Goal: Understand process/instructions: Learn how to perform a task or action

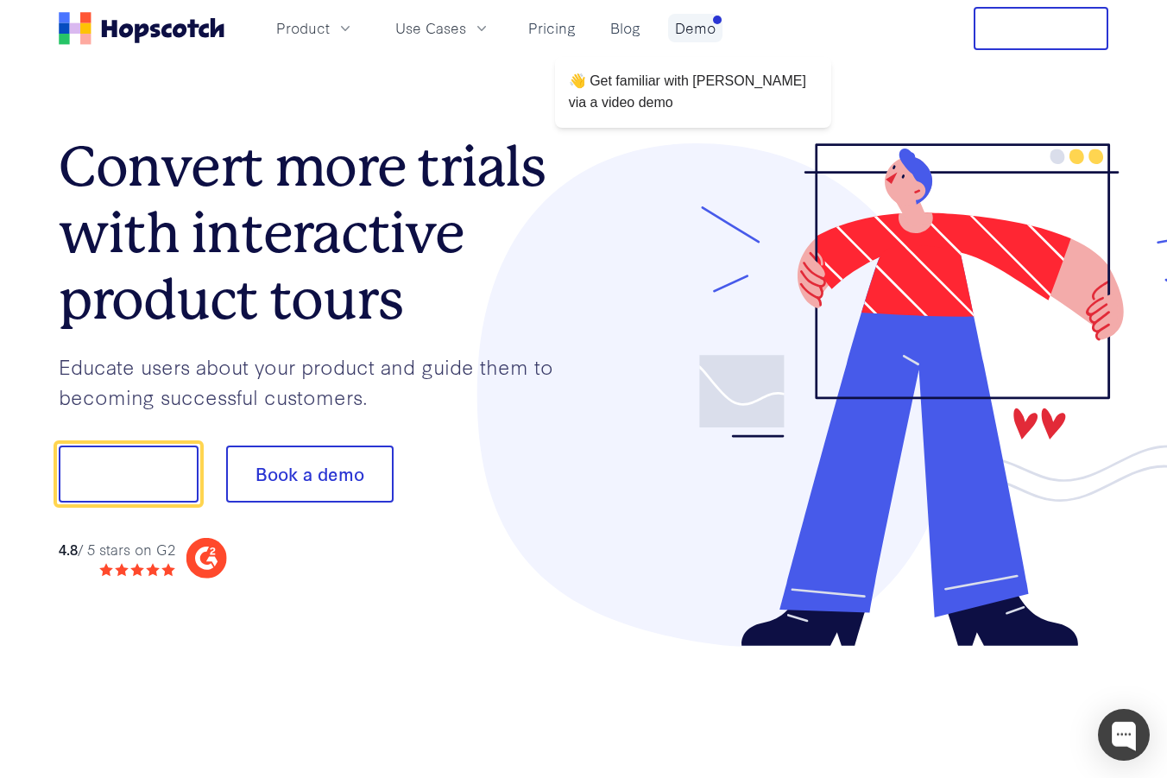
click at [703, 32] on link "Demo" at bounding box center [695, 28] width 54 height 28
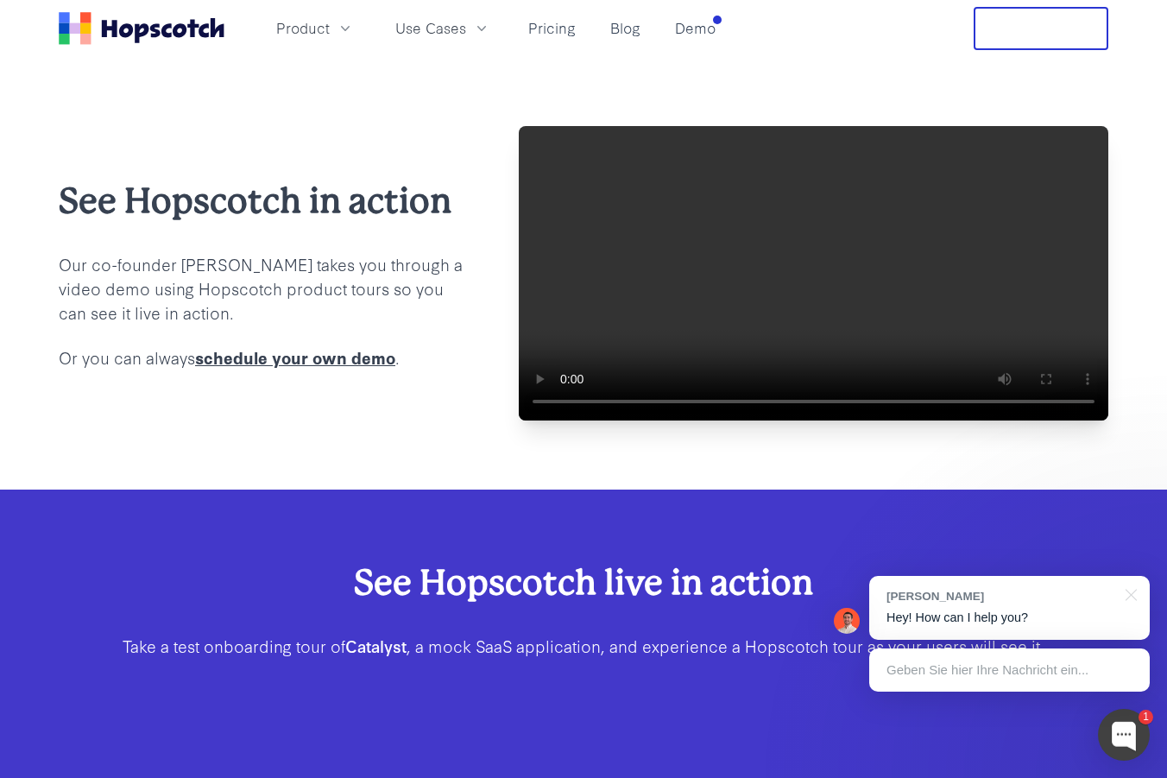
drag, startPoint x: 735, startPoint y: 294, endPoint x: 402, endPoint y: 391, distance: 346.1
click at [409, 391] on div "See Hopscotch in action Our co-founder [PERSON_NAME] takes you through a video …" at bounding box center [584, 273] width 1050 height 294
click at [724, 19] on nav "Product Use Cases Pricing Blog Demo Free Trial" at bounding box center [584, 28] width 1050 height 43
click at [720, 27] on nav "Product Use Cases Pricing Blog Demo Free Trial" at bounding box center [584, 28] width 1050 height 43
click at [681, 22] on link "Demo" at bounding box center [695, 28] width 54 height 28
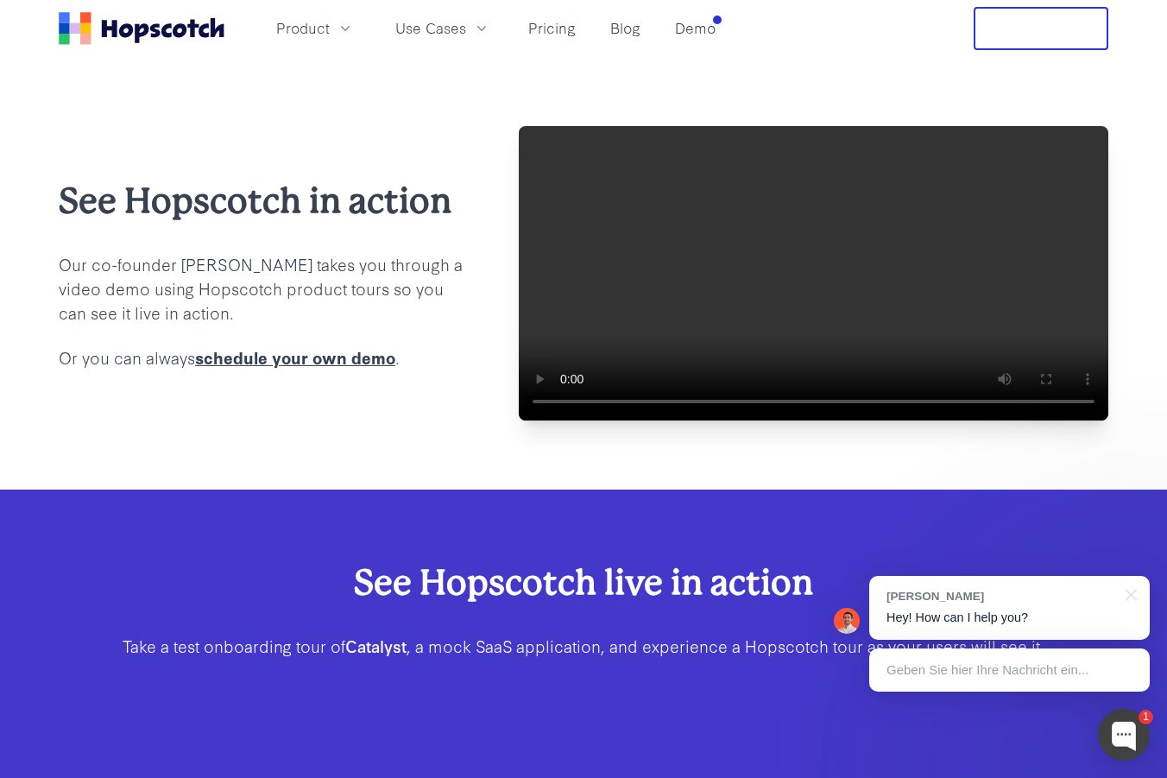
click at [88, 40] on rect "Home" at bounding box center [85, 39] width 10 height 10
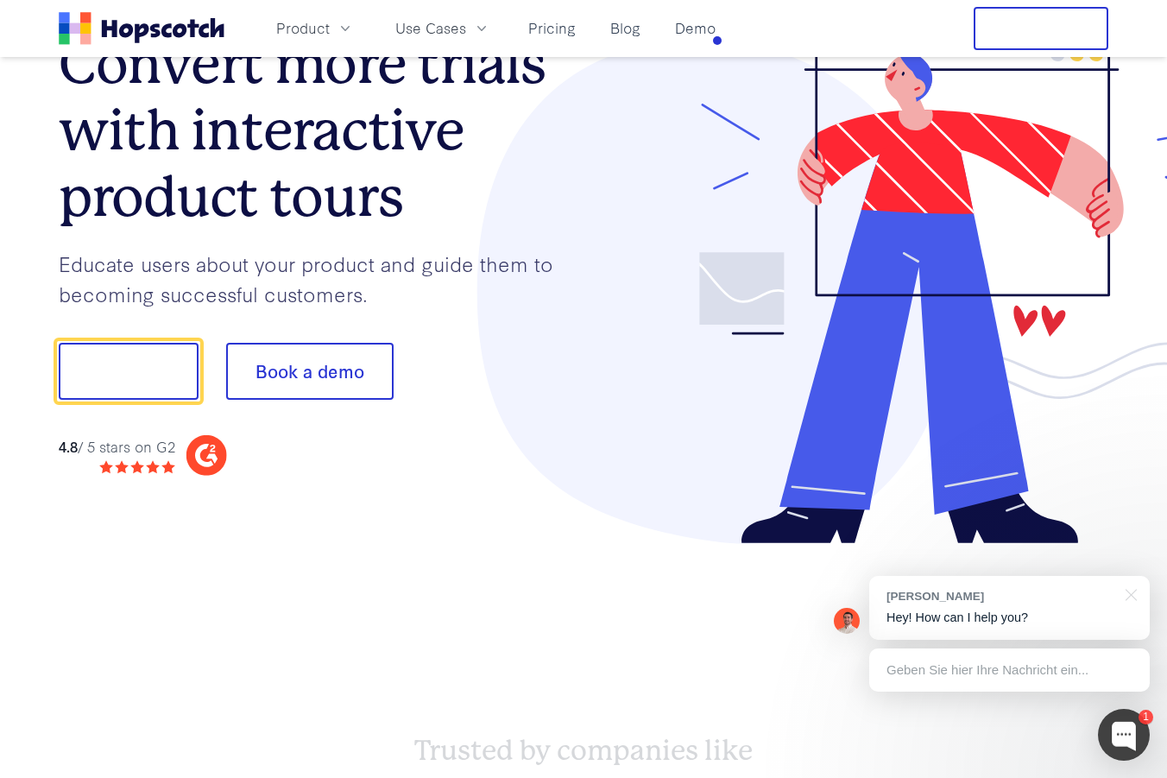
scroll to position [142, 0]
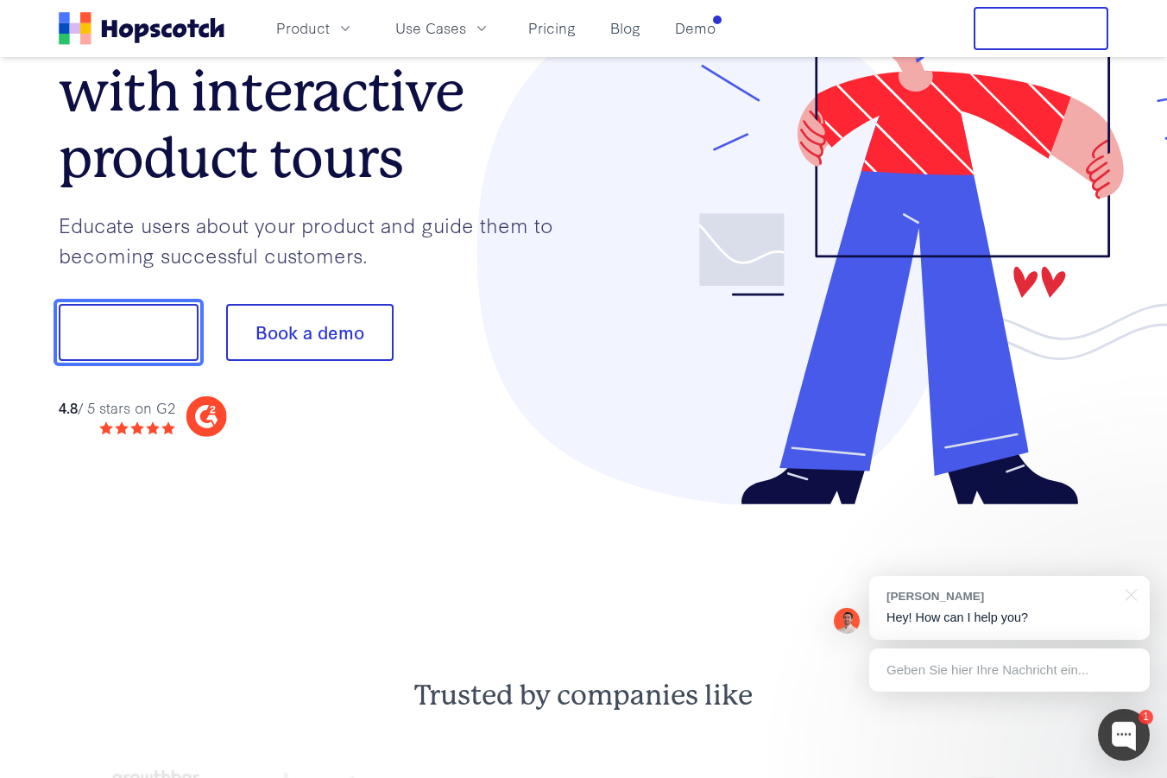
click at [75, 316] on button "Show me!" at bounding box center [129, 332] width 140 height 57
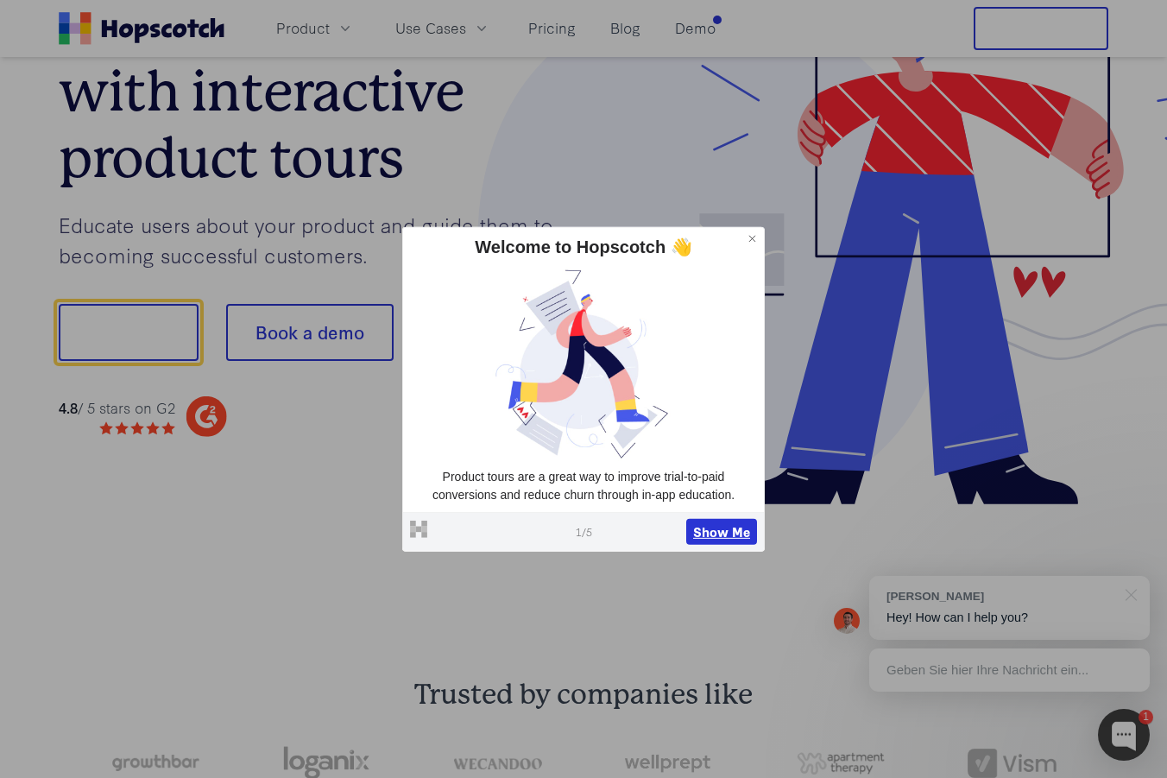
click at [739, 534] on button "Show Me" at bounding box center [721, 532] width 71 height 26
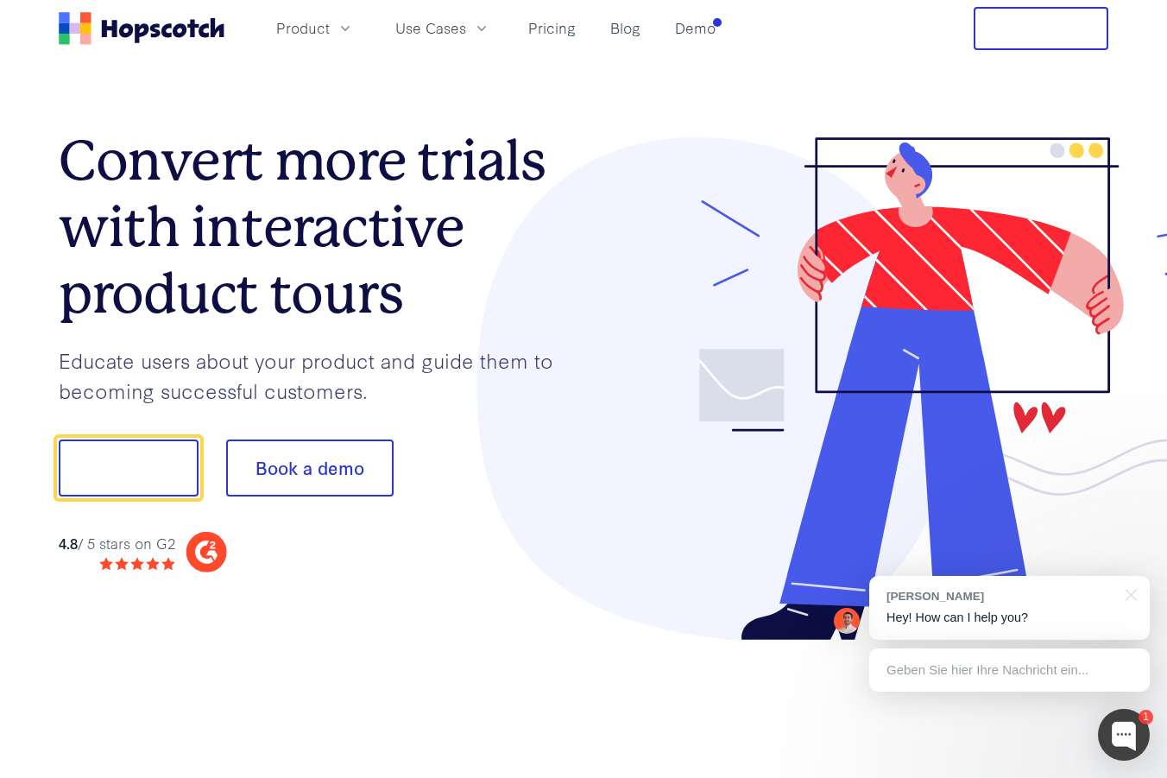
scroll to position [0, 0]
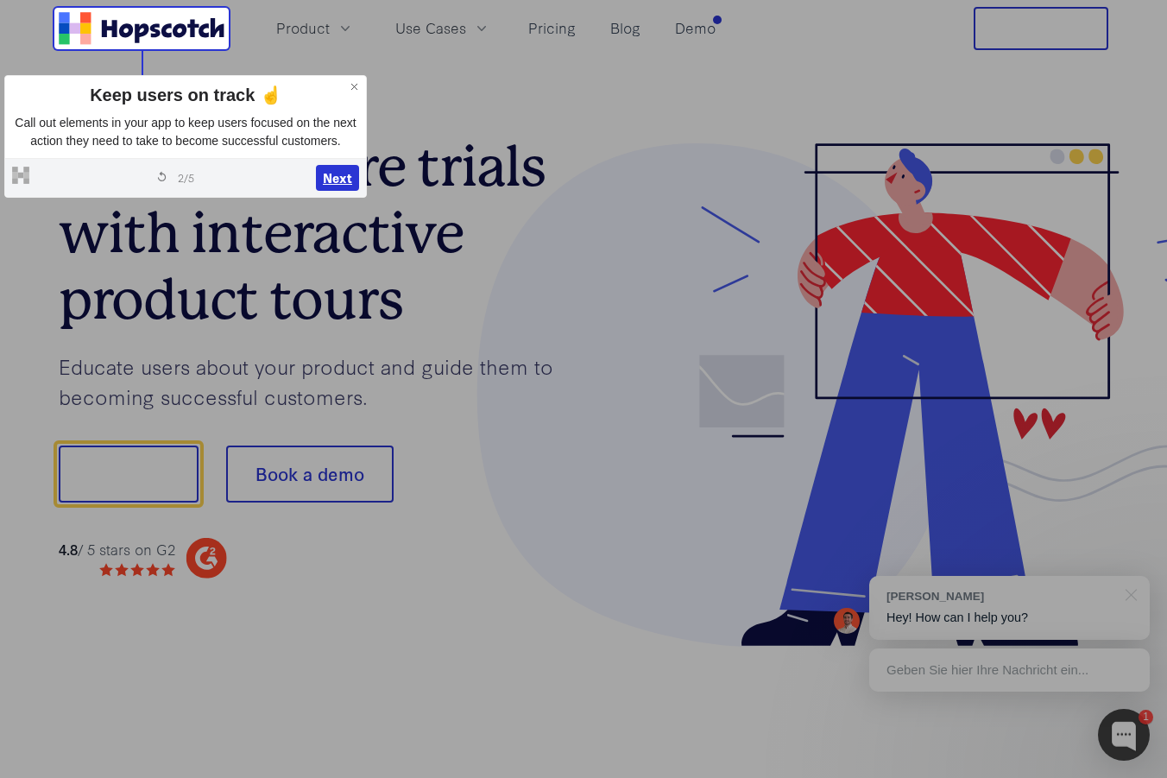
click at [349, 191] on button "Next" at bounding box center [337, 178] width 43 height 26
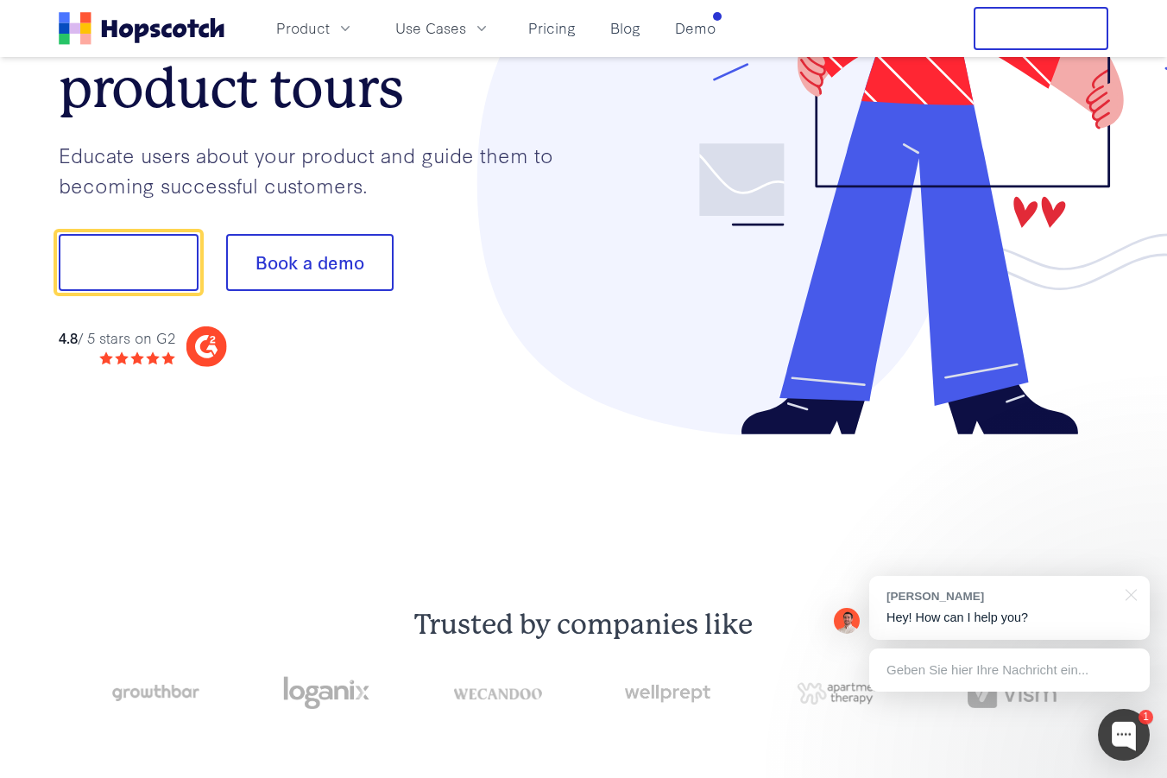
scroll to position [215, 0]
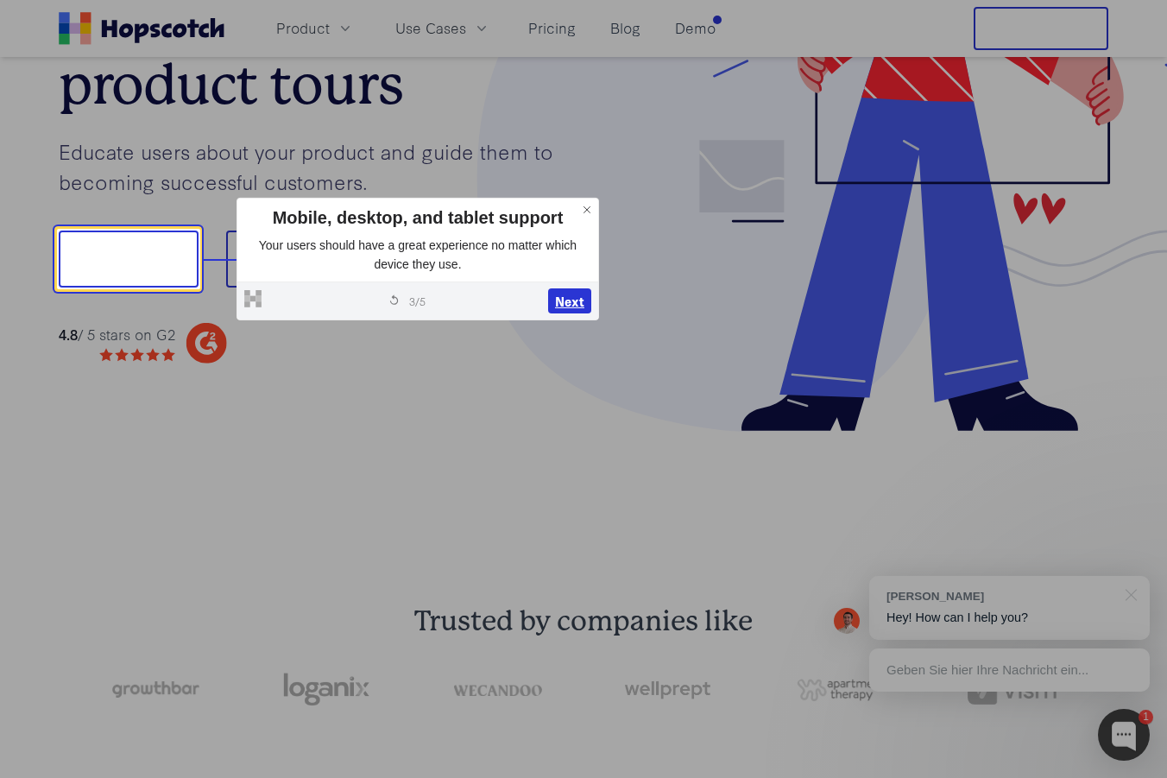
click at [568, 290] on button "Next" at bounding box center [569, 301] width 43 height 26
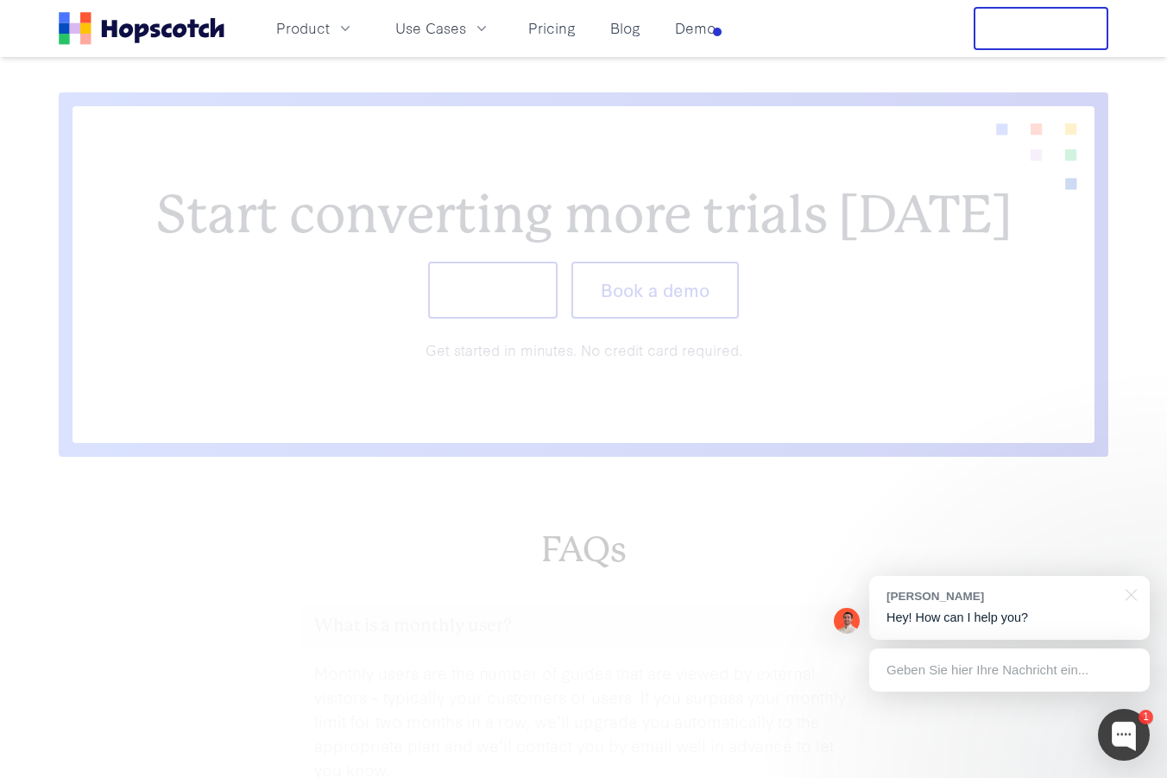
scroll to position [7134, 0]
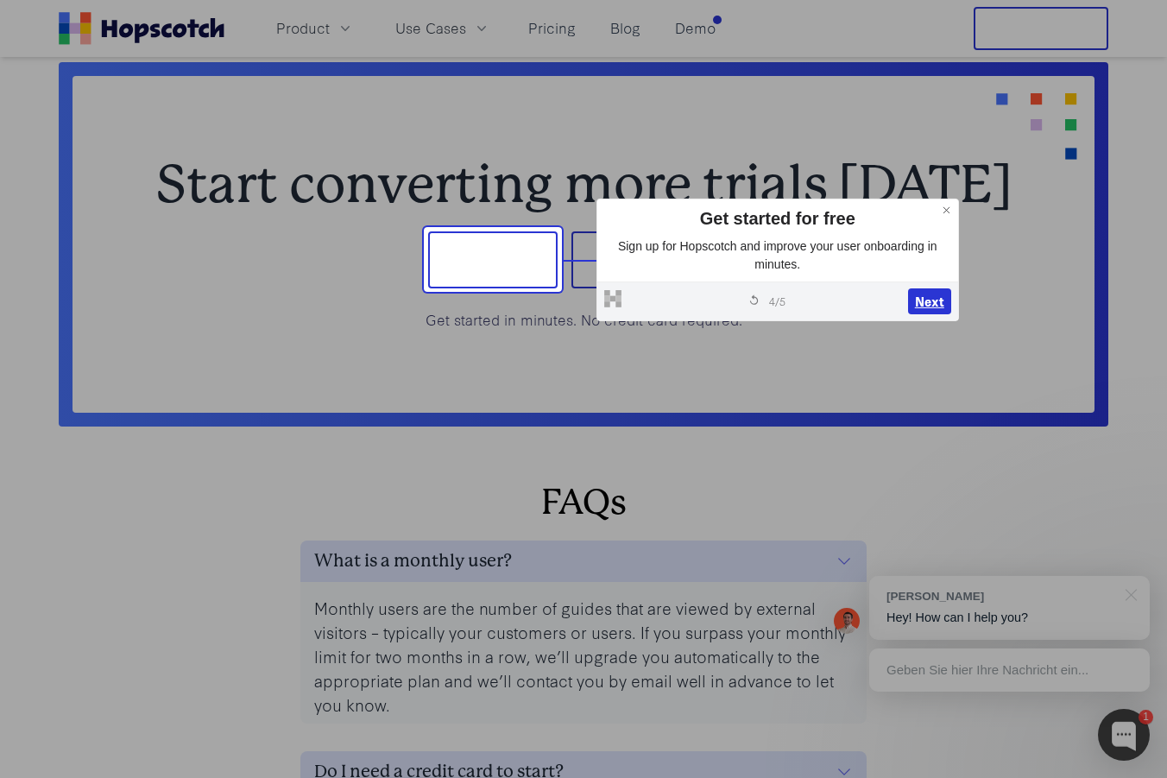
click at [930, 294] on button "Next" at bounding box center [929, 301] width 43 height 26
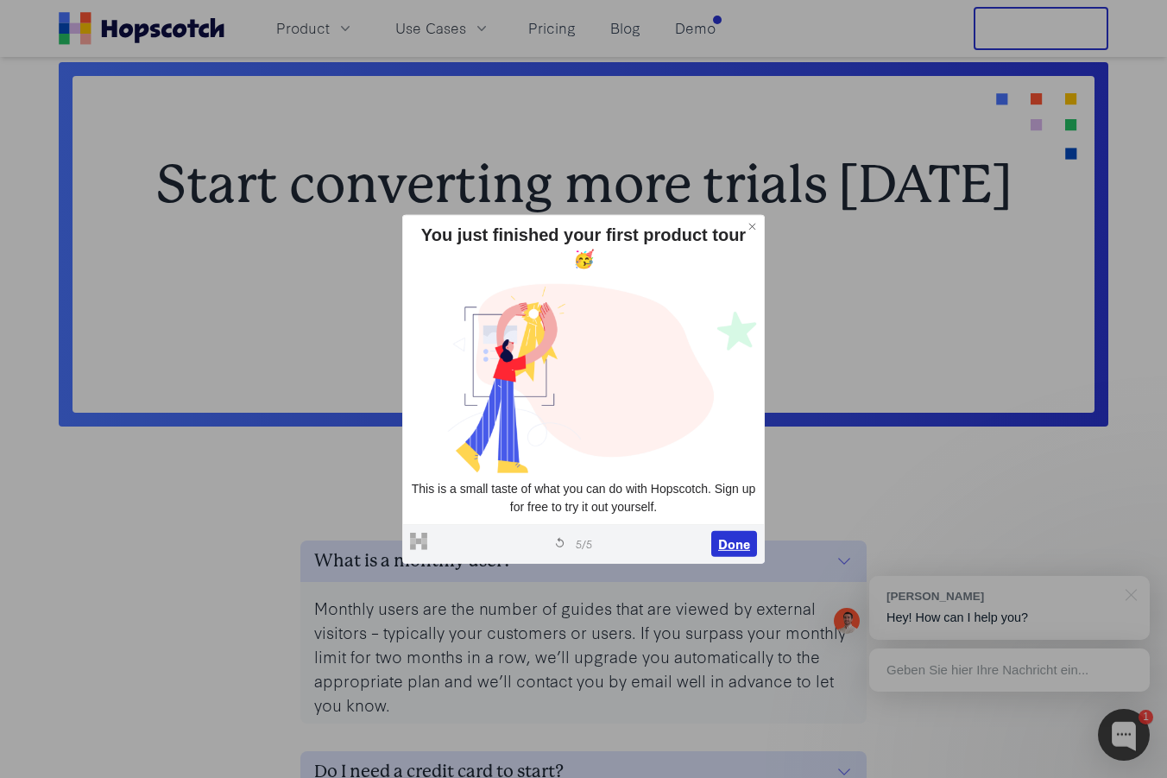
click at [717, 531] on button "Done" at bounding box center [734, 544] width 46 height 26
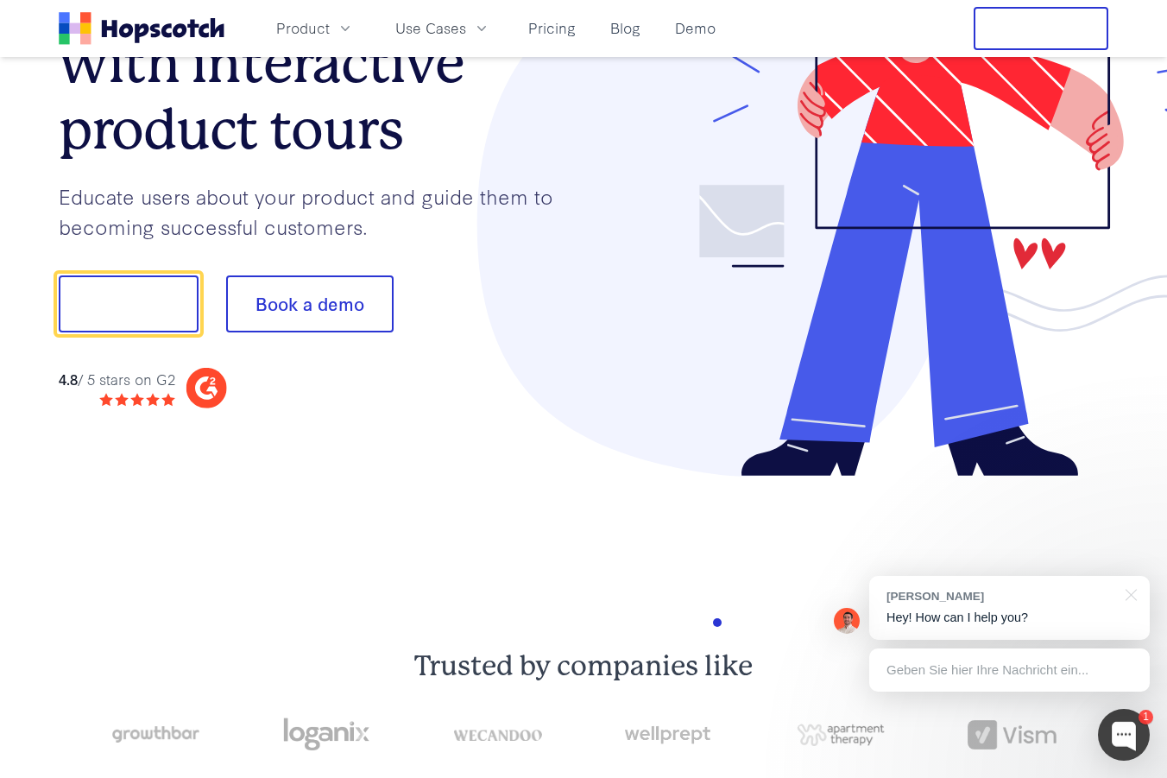
scroll to position [0, 0]
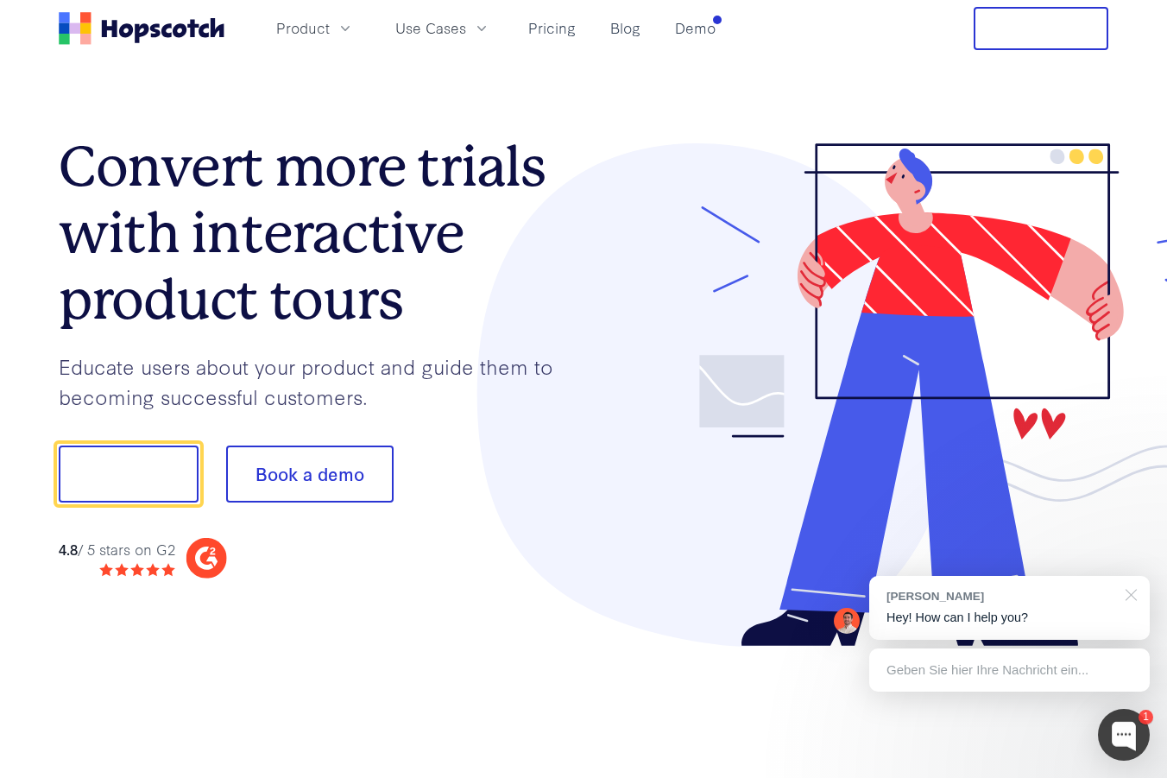
click at [1129, 594] on div at bounding box center [1128, 593] width 43 height 35
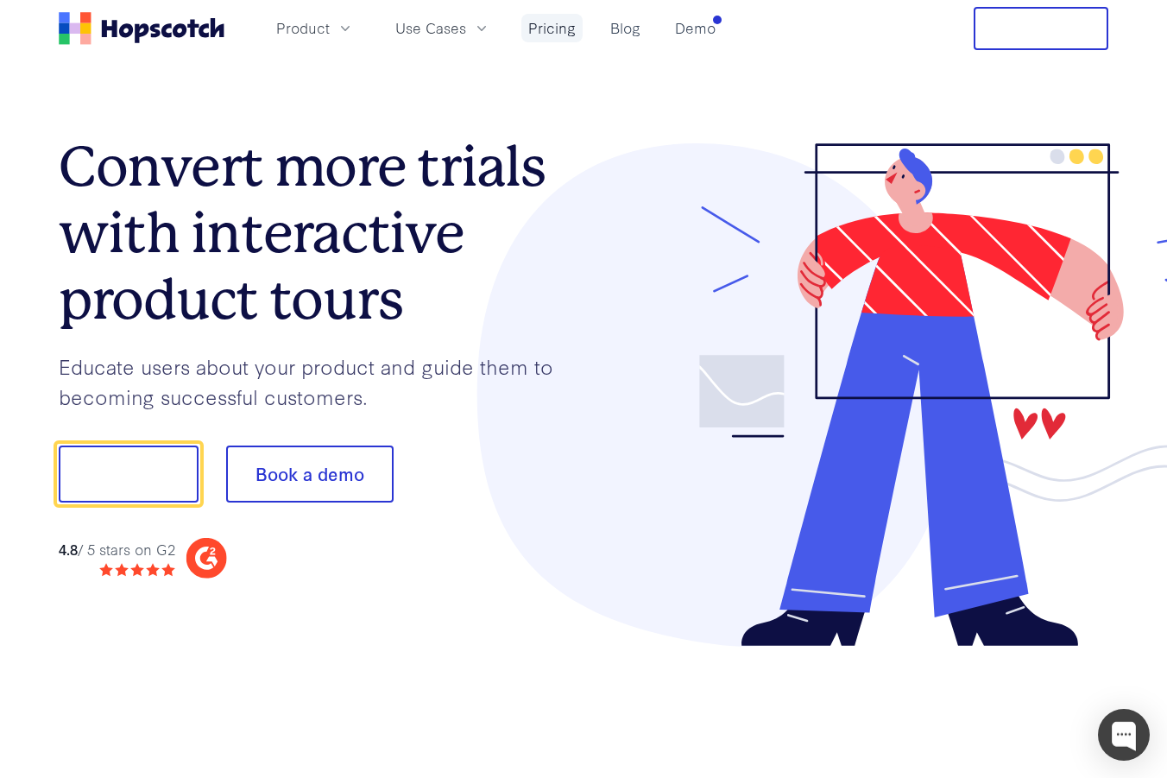
click at [544, 33] on link "Pricing" at bounding box center [551, 28] width 61 height 28
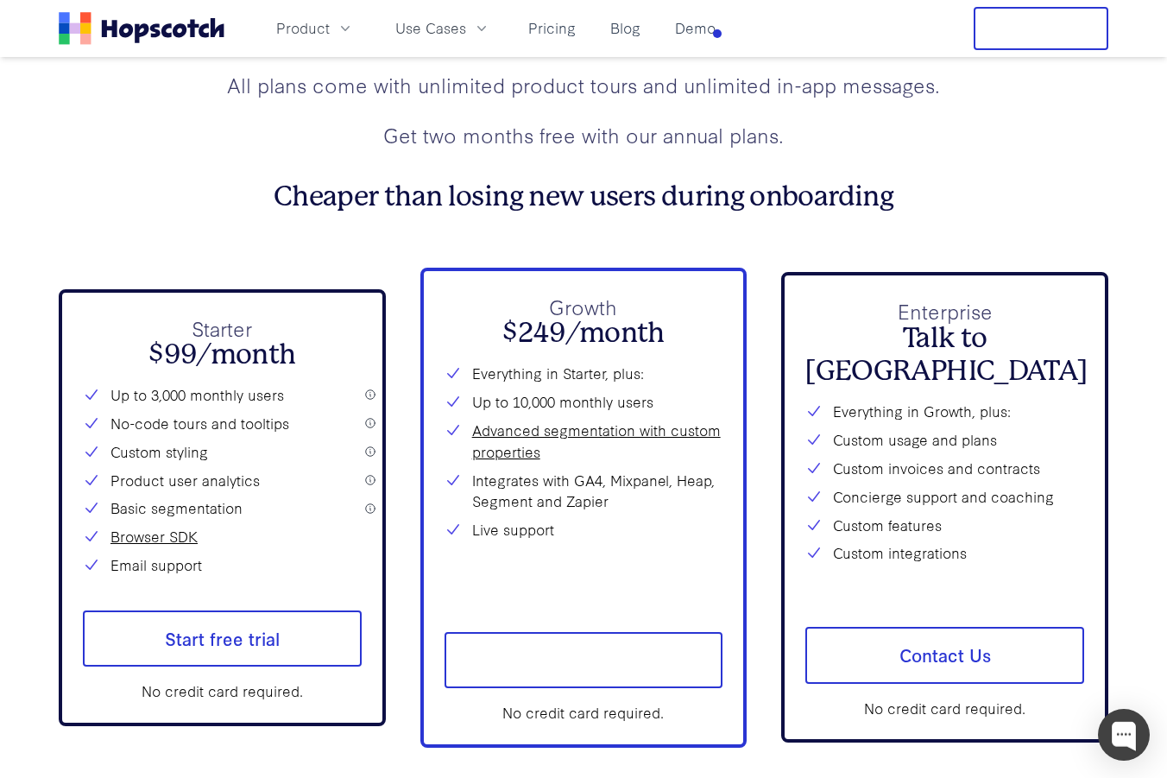
scroll to position [6210, 0]
